Goal: Task Accomplishment & Management: Manage account settings

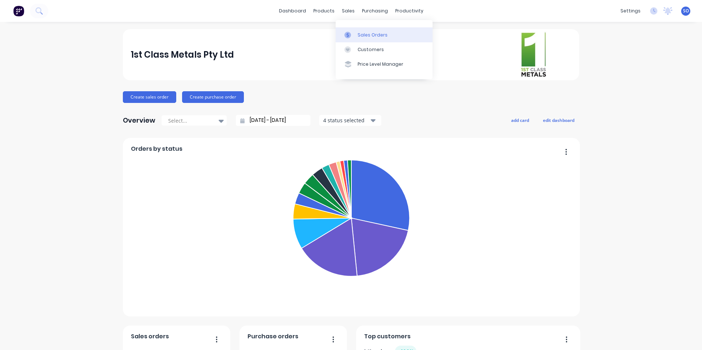
click at [355, 30] on link "Sales Orders" at bounding box center [383, 34] width 97 height 15
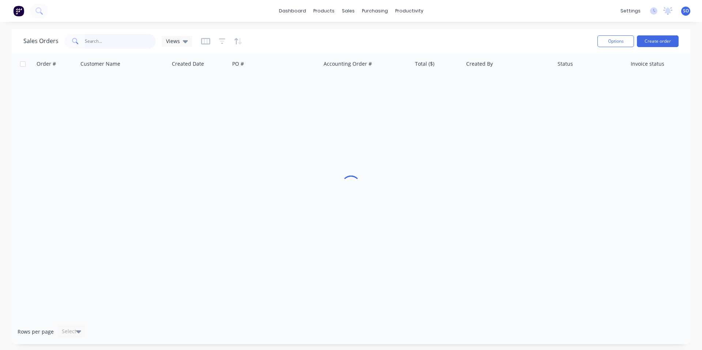
click at [105, 43] on input "text" at bounding box center [120, 41] width 71 height 15
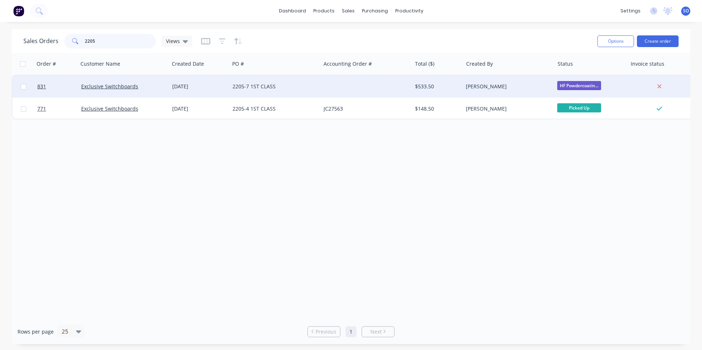
type input "2205"
click at [259, 82] on div "2205-7 1ST CLASS" at bounding box center [274, 87] width 91 height 22
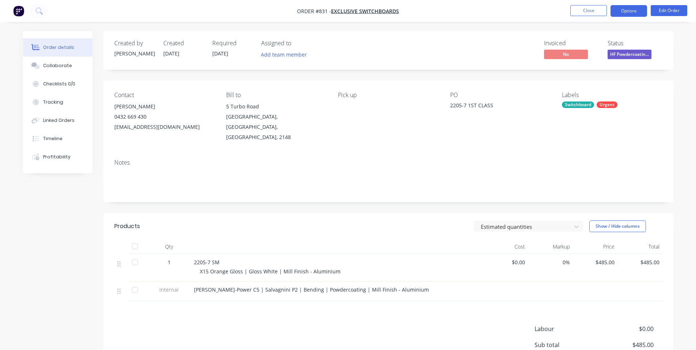
click at [618, 13] on button "Options" at bounding box center [629, 11] width 37 height 12
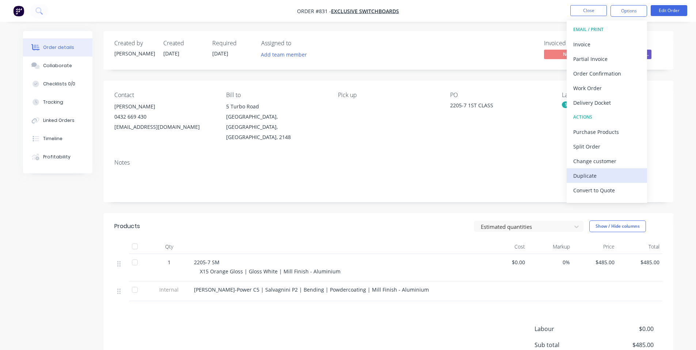
click at [630, 171] on div "Duplicate" at bounding box center [606, 176] width 67 height 11
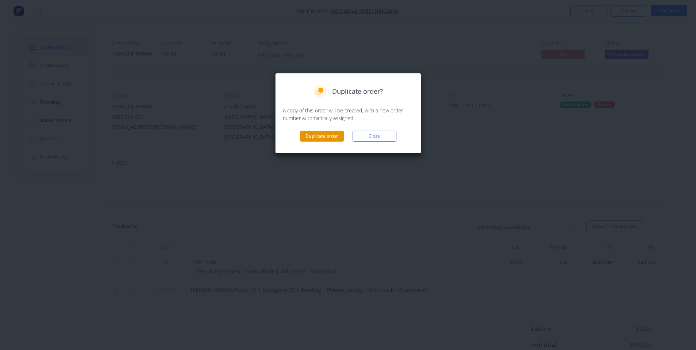
click at [325, 139] on button "Duplicate order" at bounding box center [322, 136] width 44 height 11
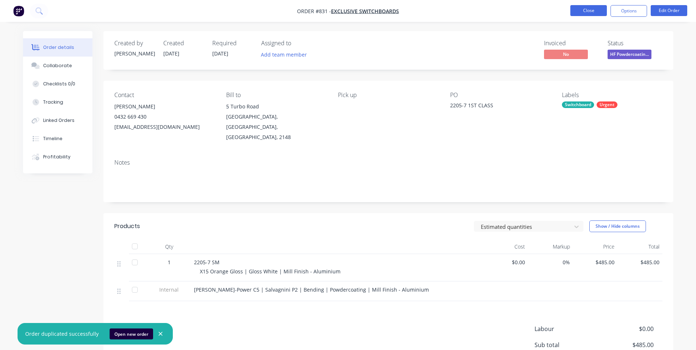
click at [586, 12] on button "Close" at bounding box center [588, 10] width 37 height 11
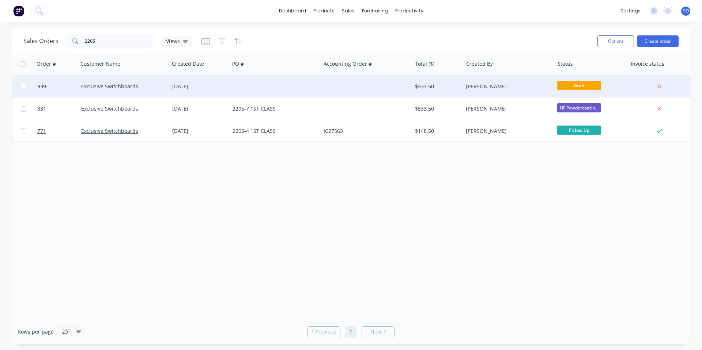
click at [451, 84] on div "$533.50" at bounding box center [436, 86] width 43 height 7
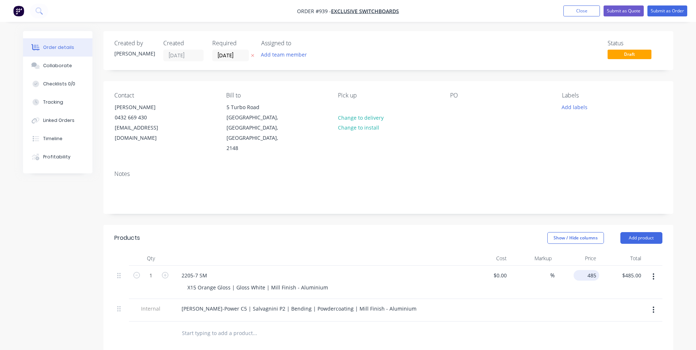
click at [595, 270] on input "485" at bounding box center [588, 275] width 23 height 11
type input "$970.00"
click at [589, 322] on div at bounding box center [388, 334] width 548 height 24
drag, startPoint x: 194, startPoint y: 256, endPoint x: 187, endPoint y: 255, distance: 7.3
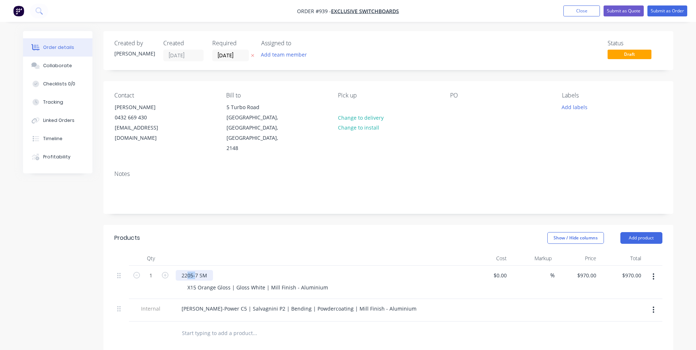
click at [187, 270] on div "2205-7 SM" at bounding box center [194, 275] width 37 height 11
click at [233, 232] on div "Show / Hide columns Add product" at bounding box center [446, 238] width 431 height 12
click at [455, 106] on div at bounding box center [456, 107] width 12 height 11
click at [437, 109] on div "Pick up Change to delivery Change to install" at bounding box center [388, 123] width 100 height 62
click at [457, 104] on div at bounding box center [456, 107] width 12 height 11
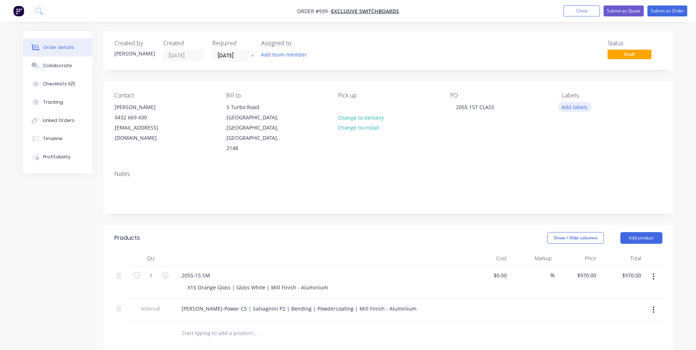
click at [579, 106] on button "Add labels" at bounding box center [575, 107] width 34 height 10
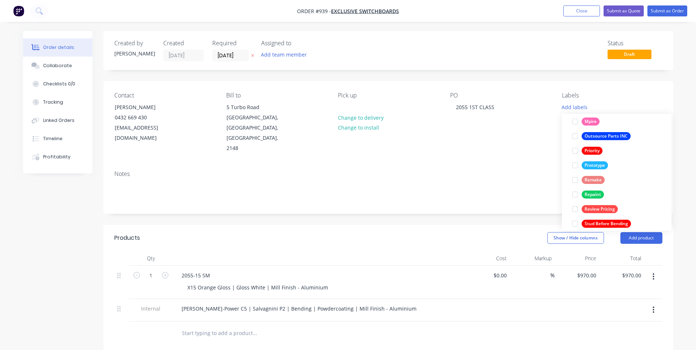
scroll to position [205, 0]
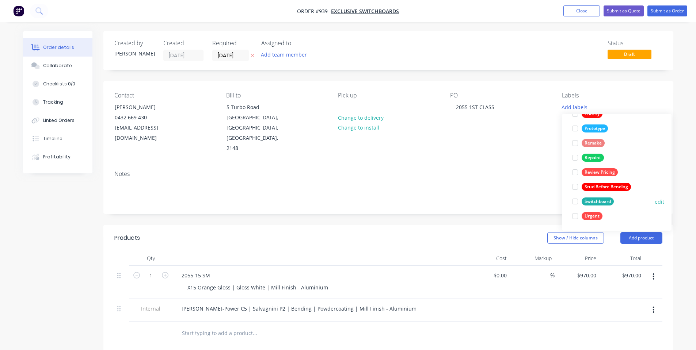
click at [584, 199] on div "Switchboard" at bounding box center [598, 202] width 32 height 8
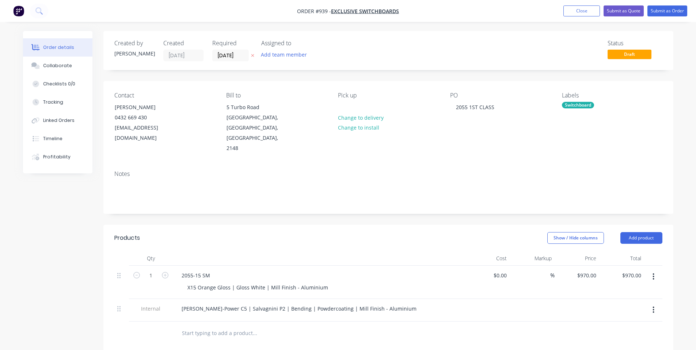
click at [466, 165] on div "Notes" at bounding box center [388, 189] width 570 height 49
click at [216, 50] on label "[DATE]" at bounding box center [230, 56] width 37 height 12
click at [216, 50] on input "[DATE]" at bounding box center [231, 55] width 36 height 11
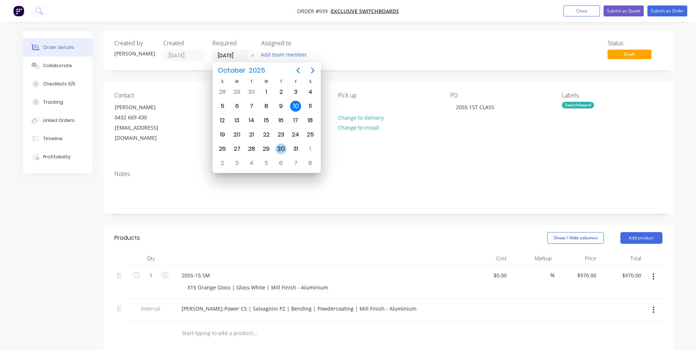
drag, startPoint x: 281, startPoint y: 148, endPoint x: 211, endPoint y: 139, distance: 70.7
click at [281, 148] on div "30" at bounding box center [280, 149] width 11 height 11
type input "[DATE]"
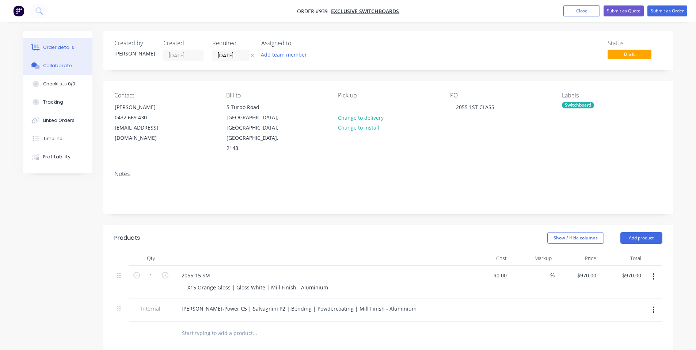
click at [47, 64] on div "Collaborate" at bounding box center [57, 65] width 29 height 7
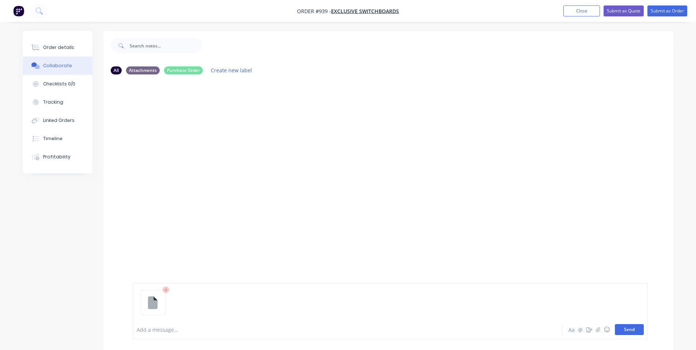
click at [626, 329] on button "Send" at bounding box center [629, 329] width 29 height 11
click at [182, 331] on div at bounding box center [327, 330] width 380 height 8
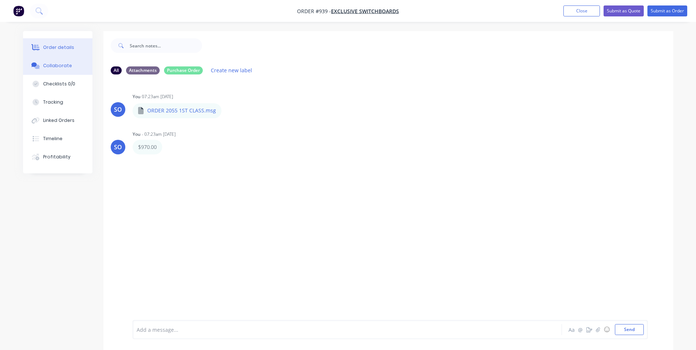
click at [64, 46] on div "Order details" at bounding box center [58, 47] width 31 height 7
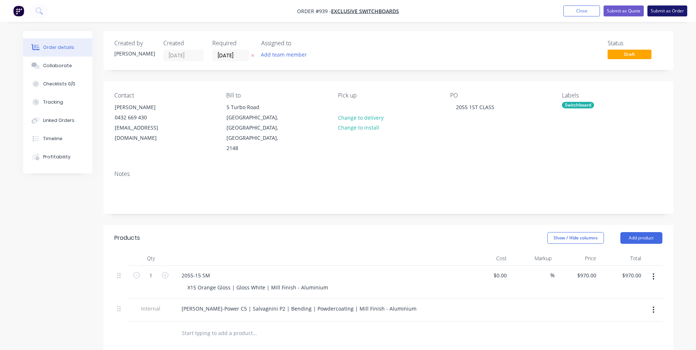
click at [678, 13] on button "Submit as Order" at bounding box center [667, 10] width 40 height 11
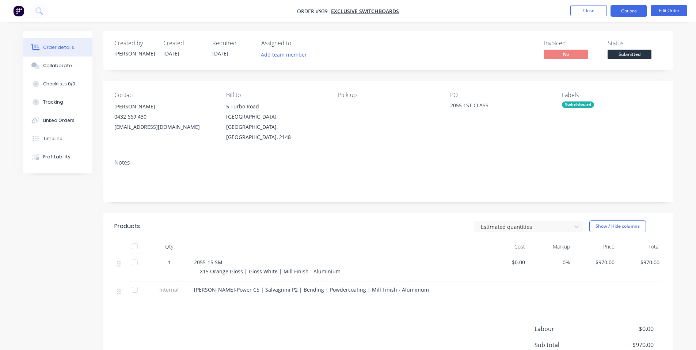
click at [636, 10] on button "Options" at bounding box center [629, 11] width 37 height 12
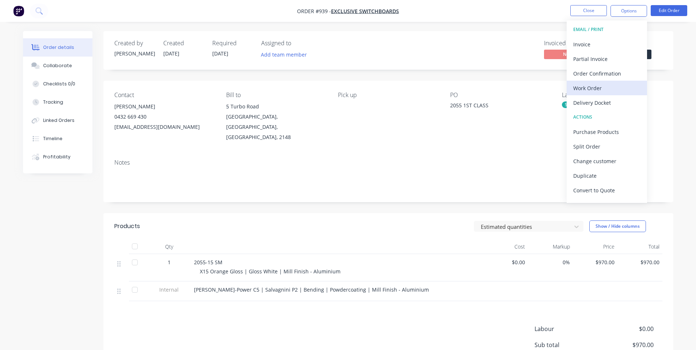
click at [596, 90] on div "Work Order" at bounding box center [606, 88] width 67 height 11
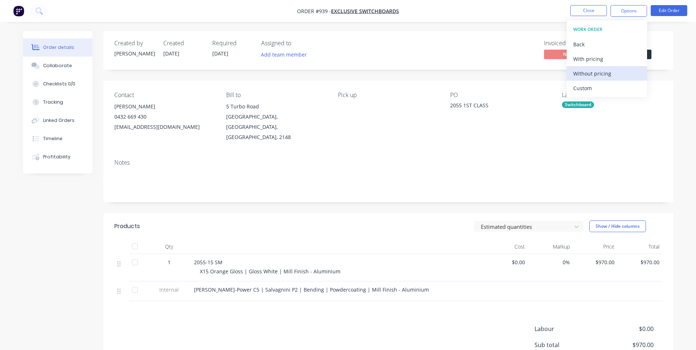
click at [609, 74] on div "Without pricing" at bounding box center [606, 73] width 67 height 11
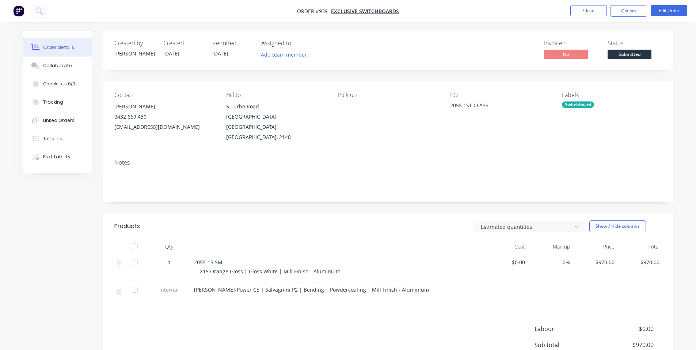
drag, startPoint x: 443, startPoint y: 27, endPoint x: 467, endPoint y: 35, distance: 25.1
click at [447, 30] on div "Order details Collaborate Checklists 0/0 Tracking Linked Orders Timeline Profit…" at bounding box center [348, 215] width 696 height 431
click at [586, 10] on button "Close" at bounding box center [588, 10] width 37 height 11
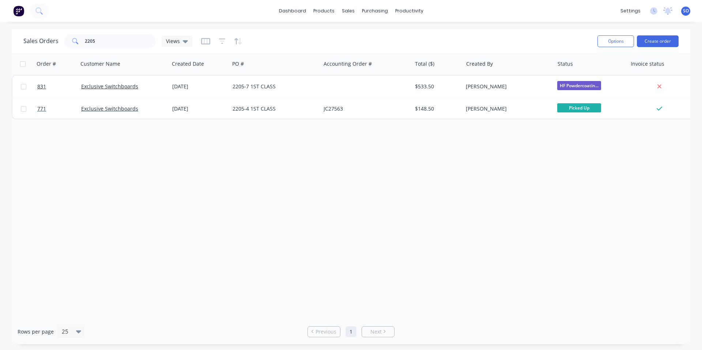
drag, startPoint x: 293, startPoint y: 155, endPoint x: 287, endPoint y: 149, distance: 8.3
click at [292, 155] on div "Order # Customer Name Created Date PO # Accounting Order # Total ($) Created By…" at bounding box center [351, 186] width 678 height 266
